Goal: Task Accomplishment & Management: Complete application form

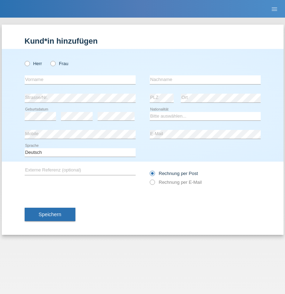
radio input "true"
click at [80, 80] on input "text" at bounding box center [80, 79] width 111 height 9
type input "[PERSON_NAME]"
click at [205, 80] on input "text" at bounding box center [205, 79] width 111 height 9
type input "Blott"
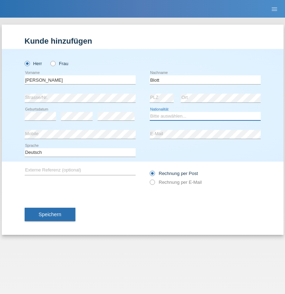
select select "DE"
select select "C"
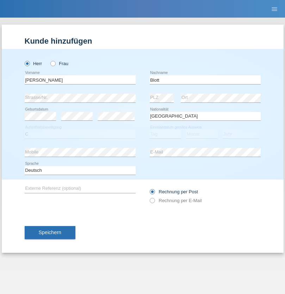
select select "16"
select select "03"
select select "2021"
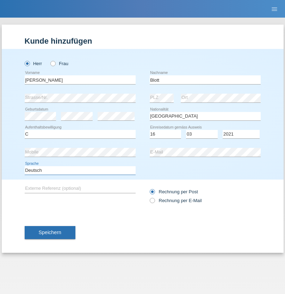
select select "en"
